Goal: Information Seeking & Learning: Understand process/instructions

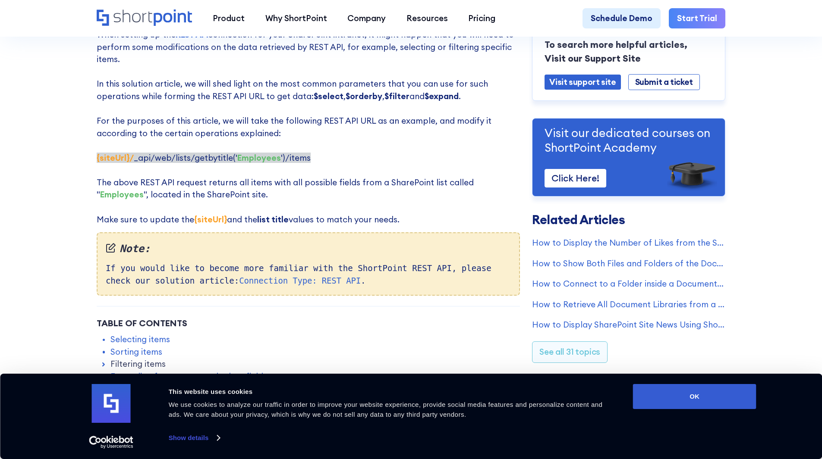
scroll to position [129, 0]
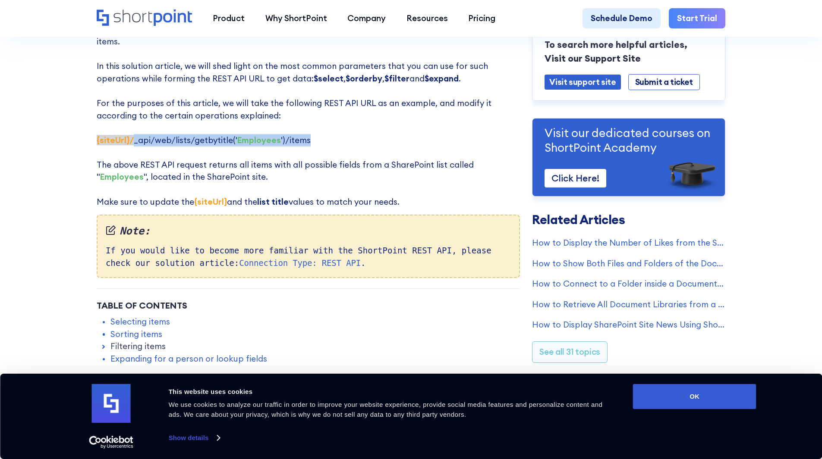
drag, startPoint x: 131, startPoint y: 142, endPoint x: 308, endPoint y: 143, distance: 177.3
click at [308, 143] on p "When setting up the REST API connection for your SharePoint intranet, it might …" at bounding box center [308, 109] width 423 height 197
copy span "_api/web/lists/getbytitle(' Employees ')/items"
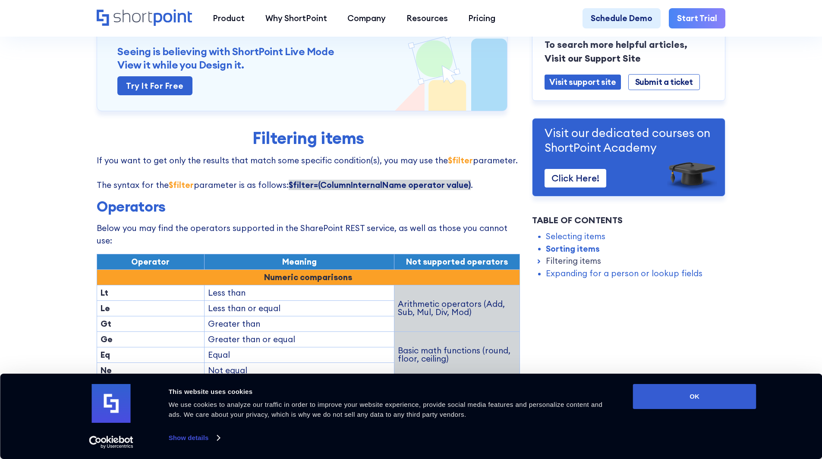
scroll to position [1035, 0]
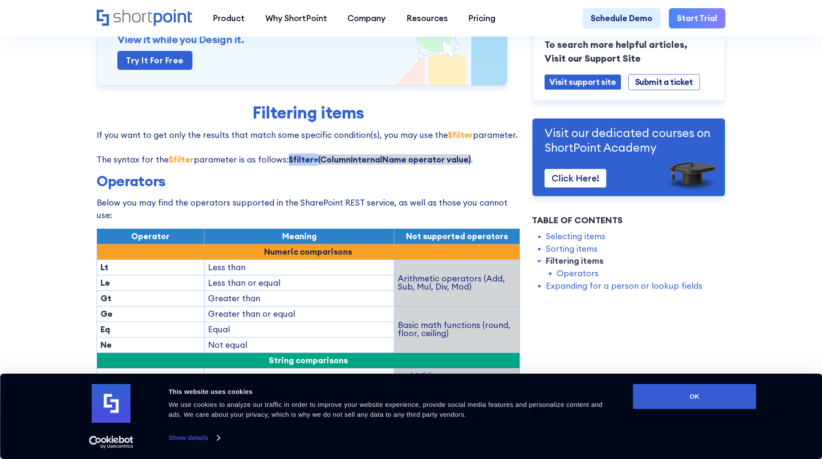
drag, startPoint x: 285, startPoint y: 142, endPoint x: 313, endPoint y: 142, distance: 27.6
click at [313, 154] on strong "$filter=(ColumnInternalName operator value)" at bounding box center [380, 159] width 182 height 10
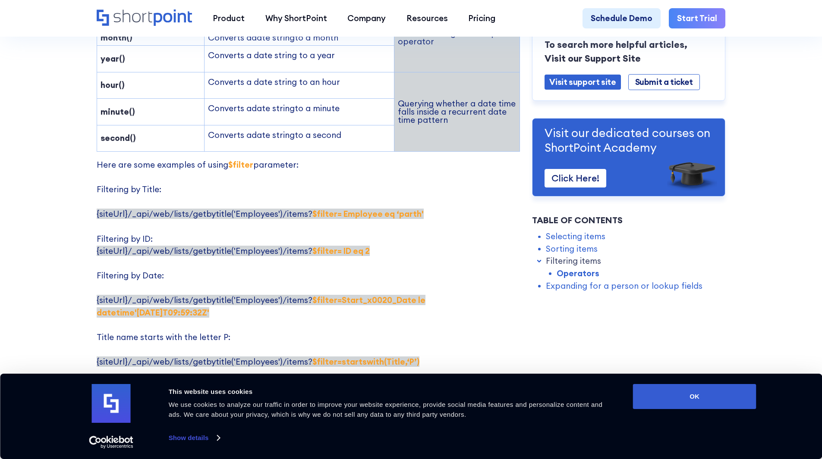
scroll to position [1639, 0]
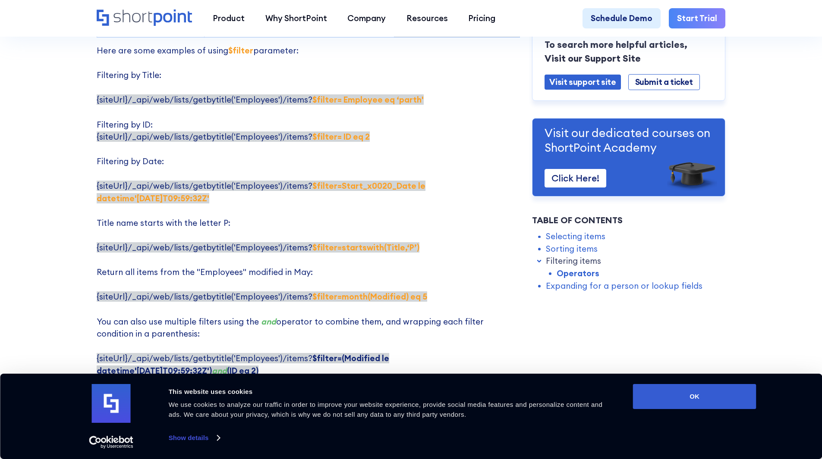
click at [320, 172] on p "Here are some examples of using $filter parameter: Filtering by Title: {siteUrl…" at bounding box center [308, 210] width 423 height 333
drag, startPoint x: 307, startPoint y: 160, endPoint x: 344, endPoint y: 158, distance: 36.8
click at [344, 181] on strong "$filter=Start_x0020_Date le datetime'[DATE]T09:59:32Z'" at bounding box center [261, 192] width 329 height 23
click at [412, 123] on p "Here are some examples of using $filter parameter: Filtering by Title: {siteUrl…" at bounding box center [308, 210] width 423 height 333
drag, startPoint x: 305, startPoint y: 73, endPoint x: 309, endPoint y: 74, distance: 4.8
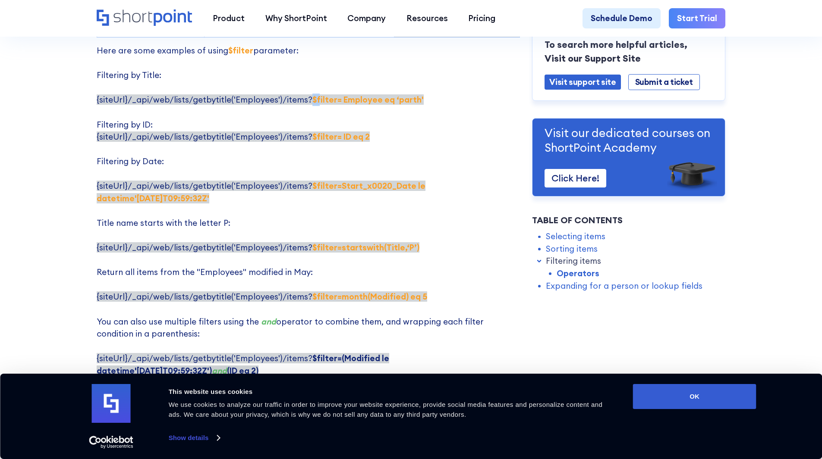
click at [310, 94] on span "{siteUrl}/_api/web/lists/getbytitle('Employees')/items? $filter= Employee eq ‘[…" at bounding box center [260, 99] width 327 height 10
drag, startPoint x: 301, startPoint y: 72, endPoint x: 462, endPoint y: 72, distance: 160.9
click at [462, 72] on p "Here are some examples of using $filter parameter: Filtering by Title: {siteUrl…" at bounding box center [308, 210] width 423 height 333
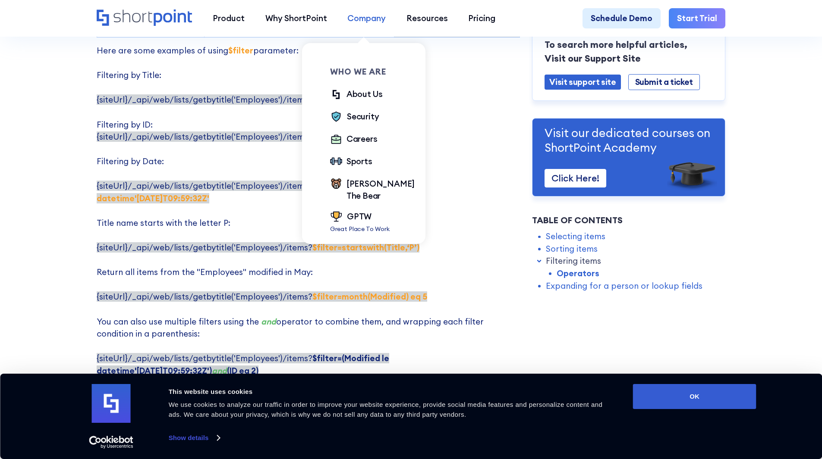
copy span "? $filter= Employee eq ‘[PERSON_NAME]'"
